Goal: Task Accomplishment & Management: Manage account settings

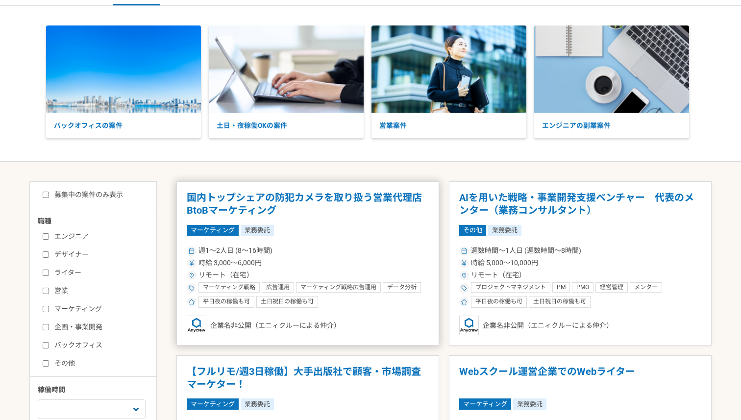
scroll to position [96, 0]
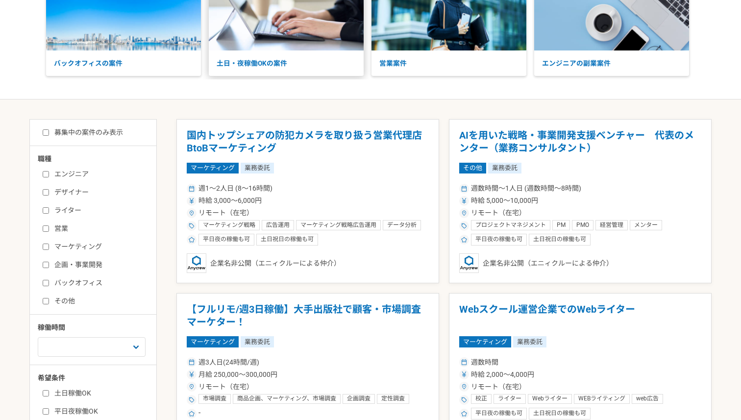
click at [269, 67] on p "土日・夜稼働OKの案件" at bounding box center [286, 63] width 155 height 26
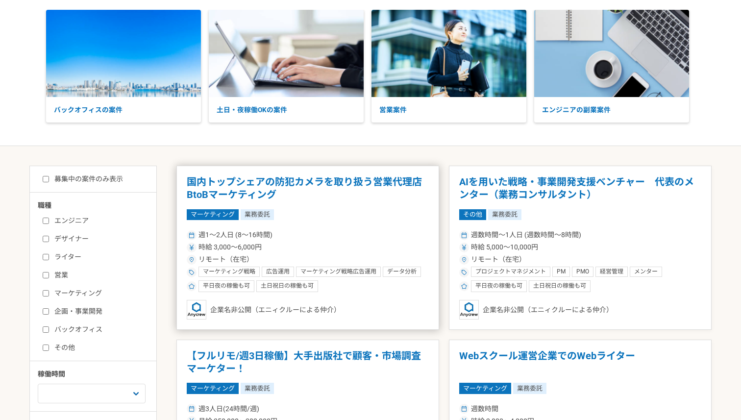
scroll to position [0, 0]
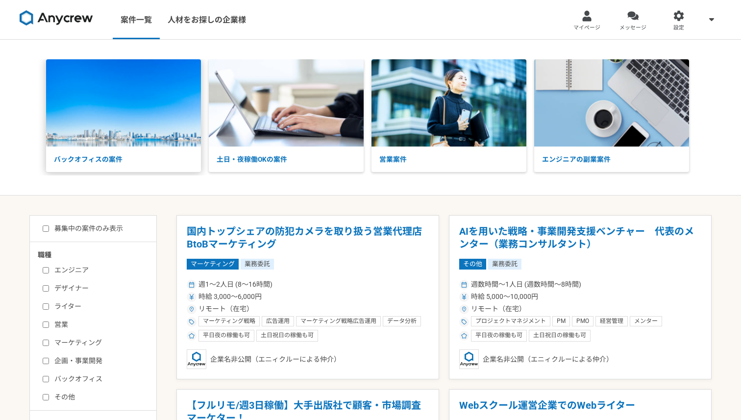
click at [154, 127] on img at bounding box center [123, 102] width 155 height 87
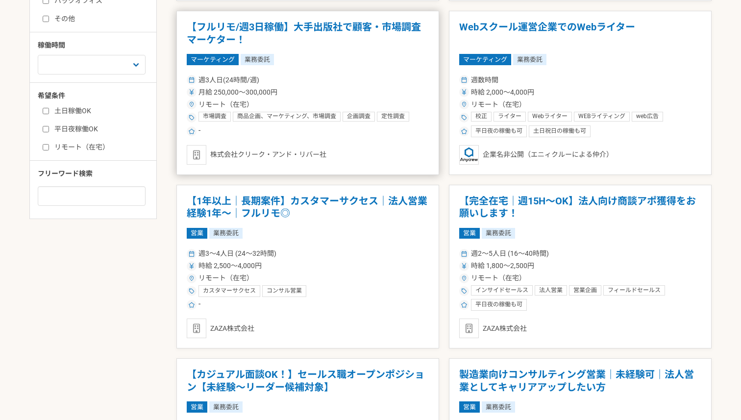
scroll to position [379, 0]
click at [348, 113] on span "企画調査" at bounding box center [359, 116] width 24 height 8
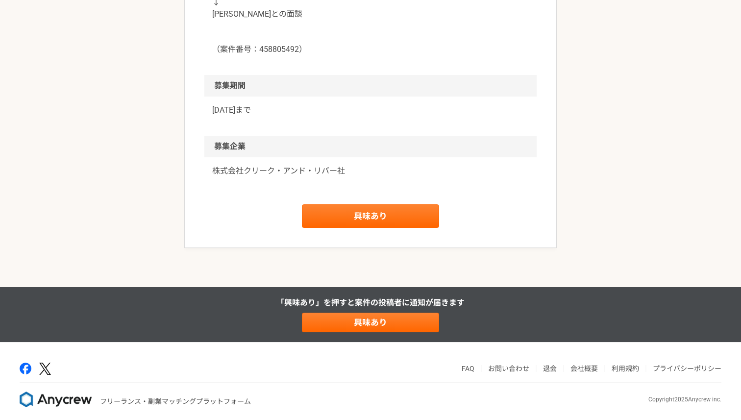
scroll to position [1148, 0]
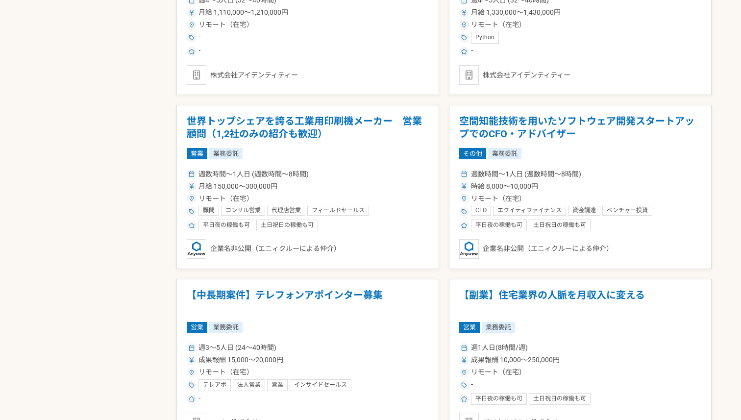
scroll to position [1154, 0]
click at [611, 250] on div "企業名非公開（エニィクルーによる仲介）" at bounding box center [580, 249] width 242 height 20
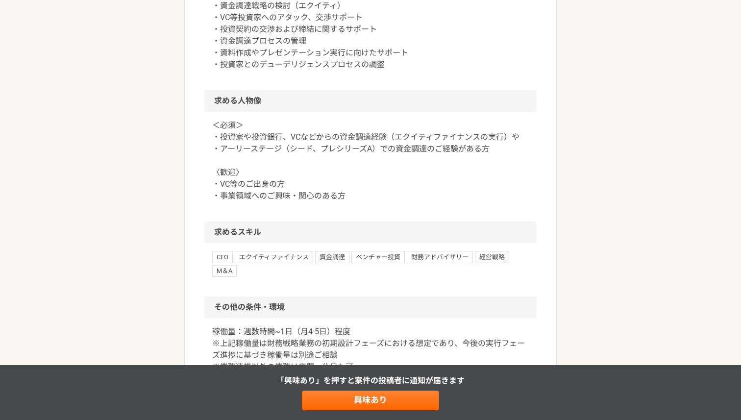
scroll to position [781, 0]
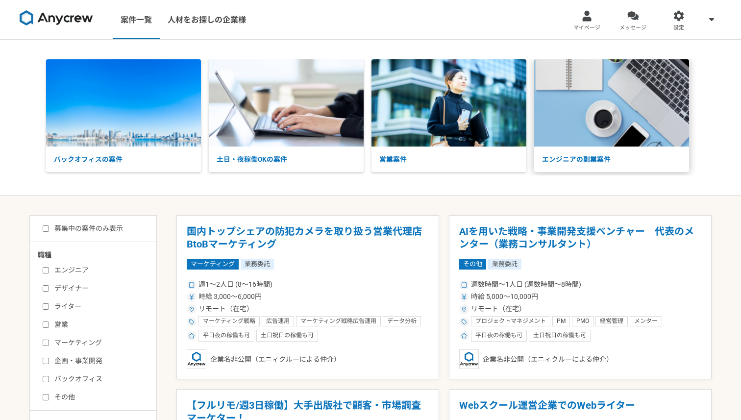
click at [654, 84] on img at bounding box center [611, 102] width 155 height 87
click at [625, 15] on link "メッセージ" at bounding box center [633, 19] width 46 height 39
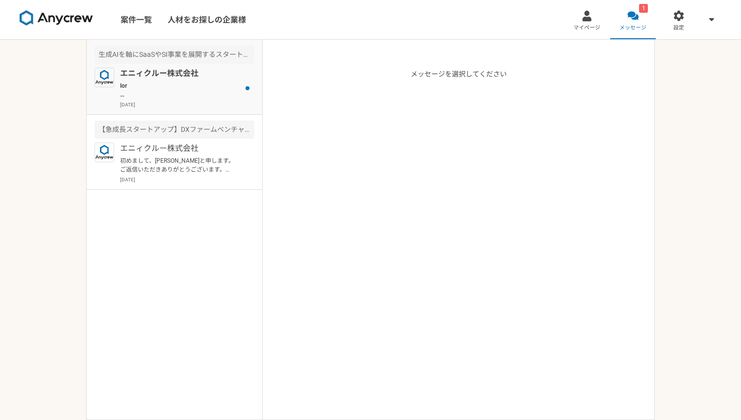
click at [211, 104] on p "2025年8月28日" at bounding box center [187, 104] width 134 height 7
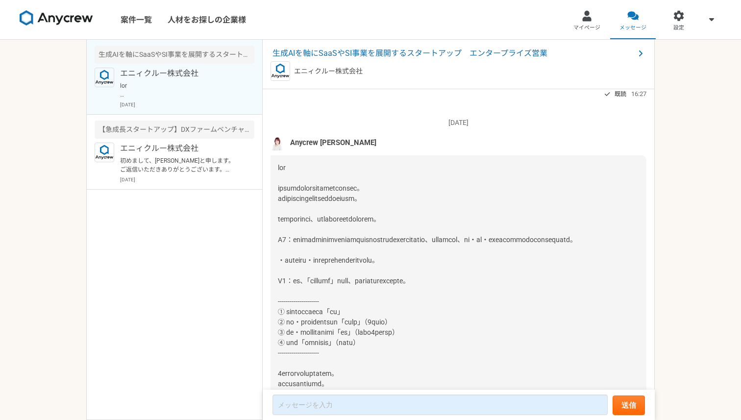
scroll to position [89, 0]
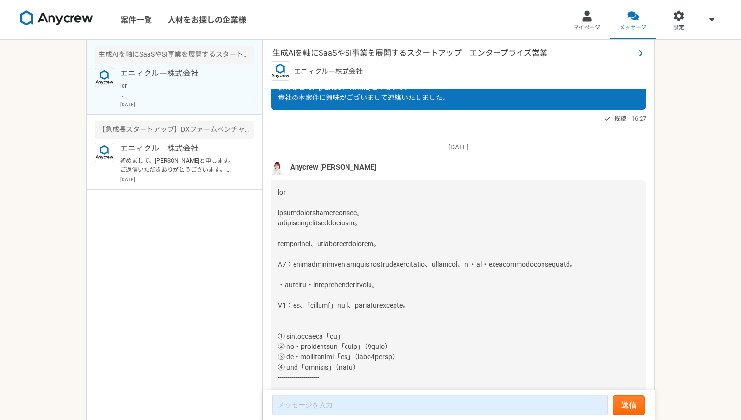
click at [344, 54] on span "生成AIを軸にSaaSやSI事業を展開するスタートアップ　エンタープライズ営業" at bounding box center [453, 54] width 362 height 12
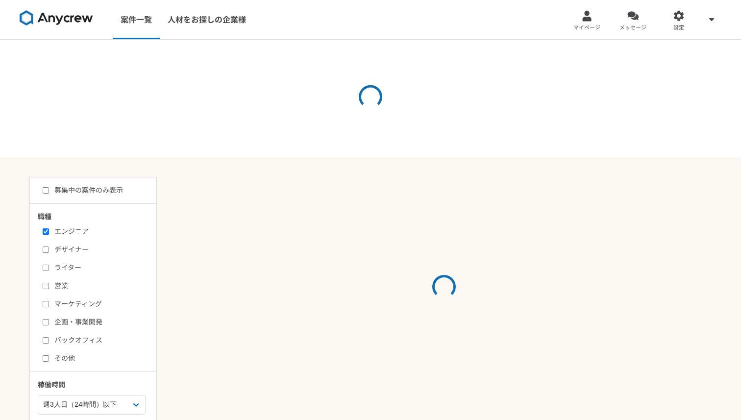
select select "3"
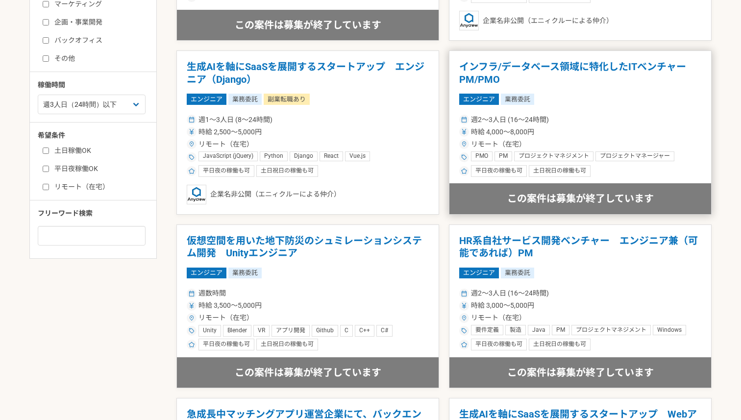
scroll to position [339, 0]
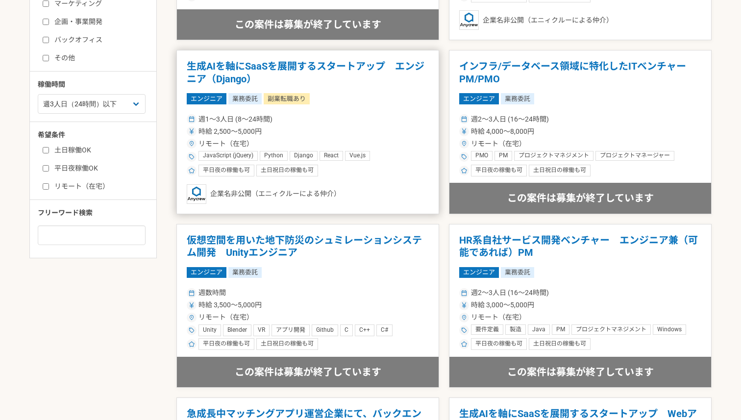
click at [325, 114] on div "週1〜3人日 (8〜24時間)" at bounding box center [308, 119] width 242 height 10
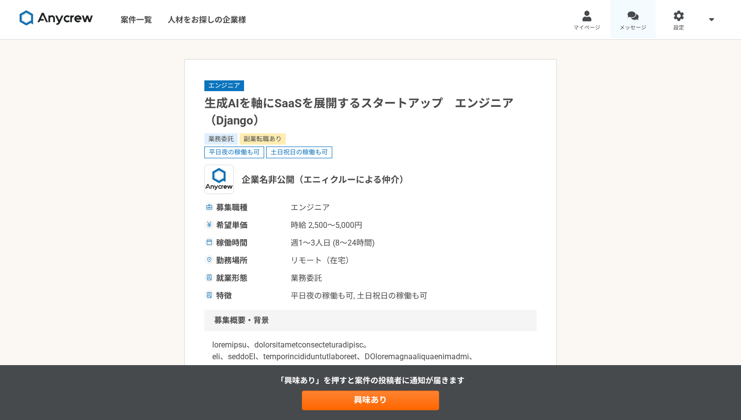
click at [648, 31] on link "メッセージ" at bounding box center [633, 19] width 46 height 39
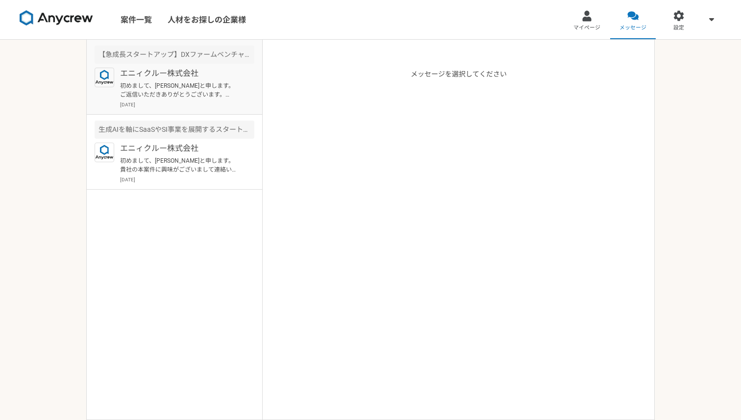
click at [194, 93] on p "初めまして、[PERSON_NAME]と申します。 ご返信いただきありがとうございます。 Q1: ①学生時代に新商品開発を実施、事業資金をクラウドファンディン…" at bounding box center [180, 90] width 121 height 18
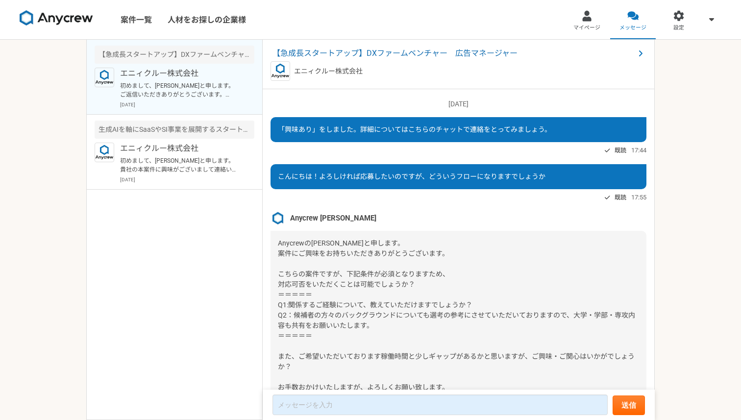
scroll to position [190, 0]
